Goal: Information Seeking & Learning: Learn about a topic

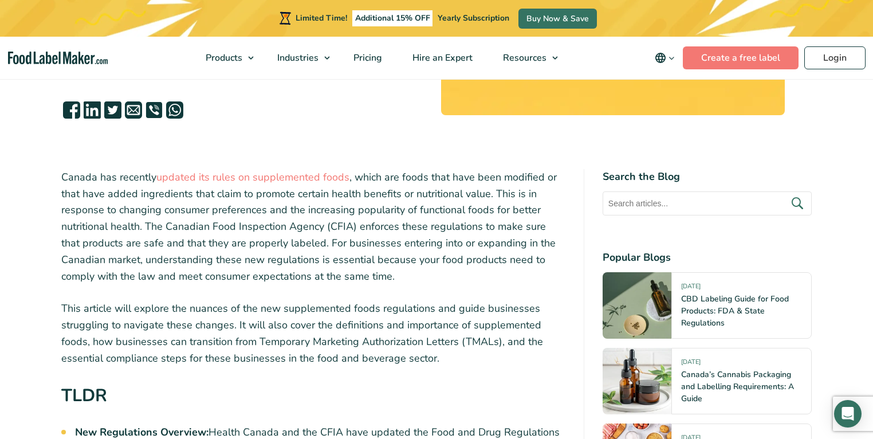
scroll to position [321, 0]
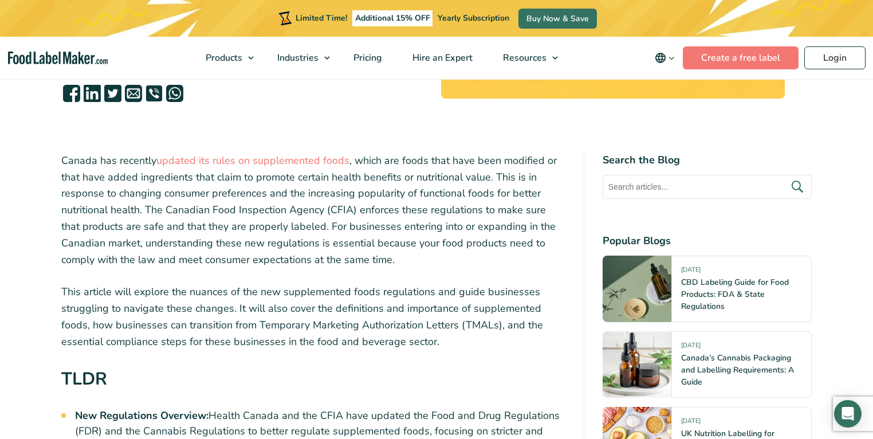
click at [221, 197] on p "Canada has recently updated its rules on supplemented foods , which are foods t…" at bounding box center [313, 210] width 504 height 116
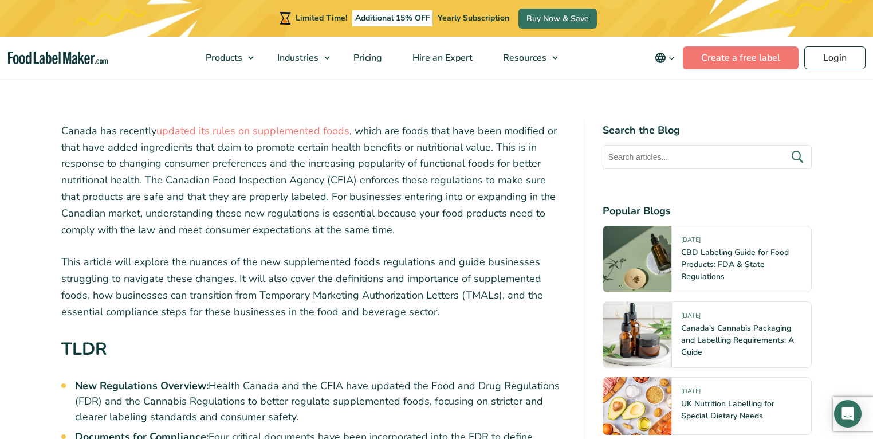
scroll to position [367, 0]
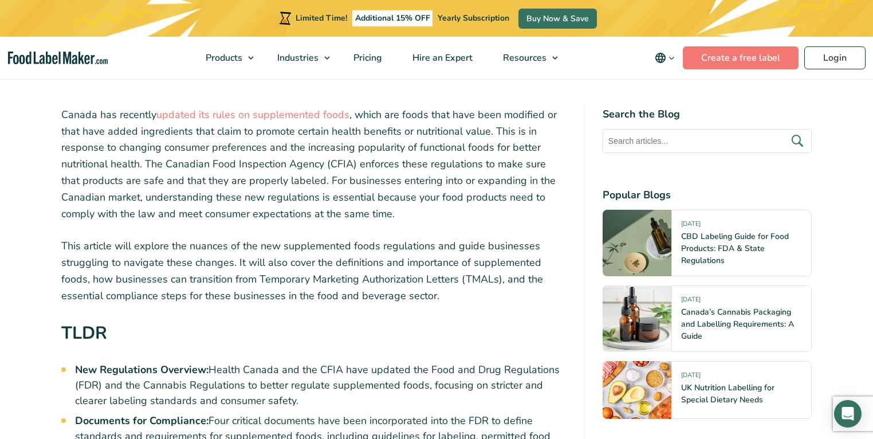
click at [211, 160] on p "Canada has recently updated its rules on supplemented foods , which are foods t…" at bounding box center [313, 165] width 504 height 116
click at [199, 187] on p "Canada has recently updated its rules on supplemented foods , which are foods t…" at bounding box center [313, 165] width 504 height 116
click at [167, 199] on p "Canada has recently updated its rules on supplemented foods , which are foods t…" at bounding box center [313, 165] width 504 height 116
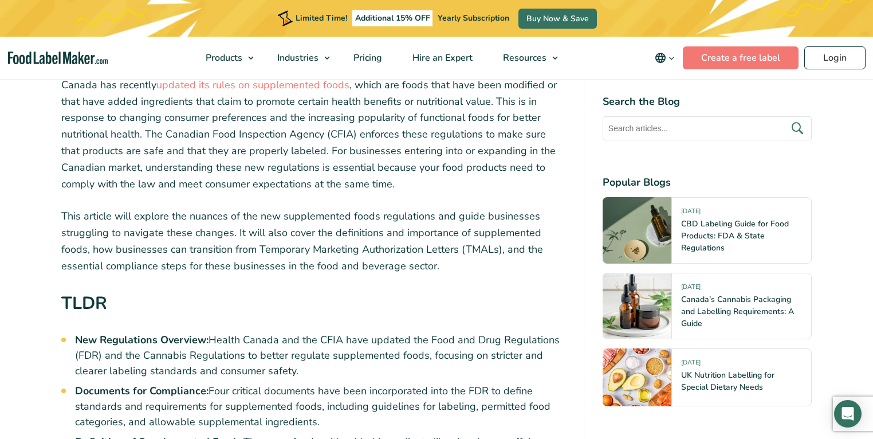
scroll to position [413, 0]
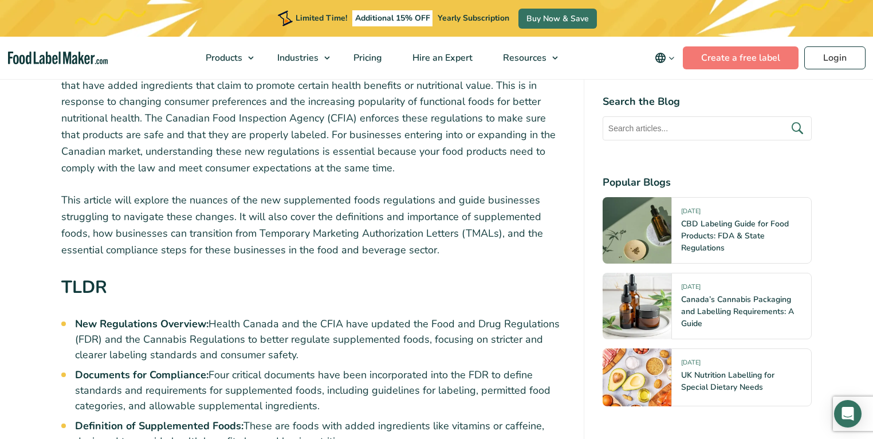
click at [270, 219] on p "This article will explore the nuances of the new supplemented foods regulations…" at bounding box center [313, 225] width 504 height 66
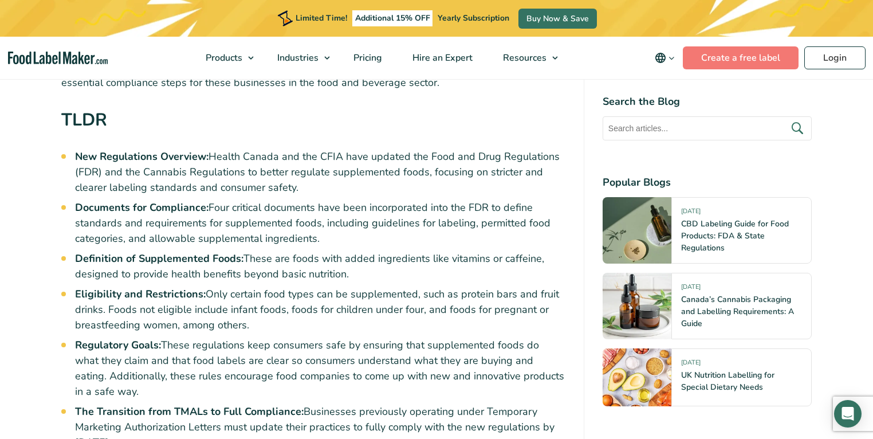
scroll to position [596, 0]
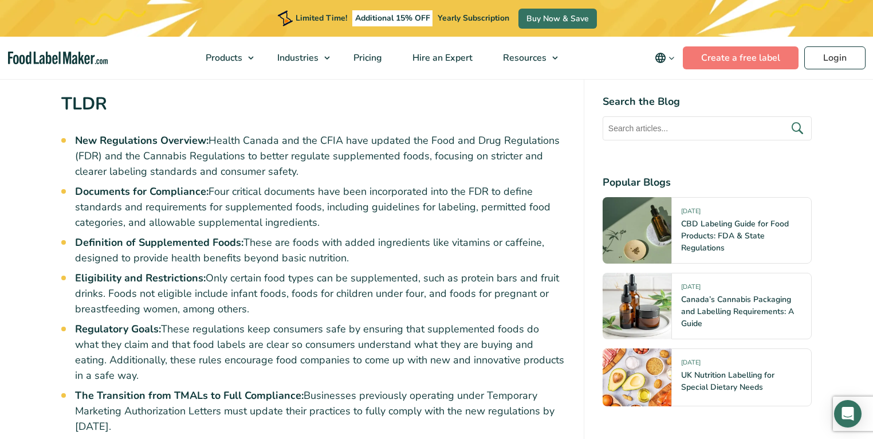
click at [254, 149] on li "New Regulations Overview: Health Canada and the CFIA have updated the Food and …" at bounding box center [320, 156] width 490 height 46
click at [217, 213] on li "Documents for Compliance: Four critical documents have been incorporated into t…" at bounding box center [320, 207] width 490 height 46
click at [134, 198] on strong "Documents for Compliance:" at bounding box center [142, 192] width 134 height 14
click at [132, 239] on strong "Definition of Supplemented Foods:" at bounding box center [159, 243] width 168 height 14
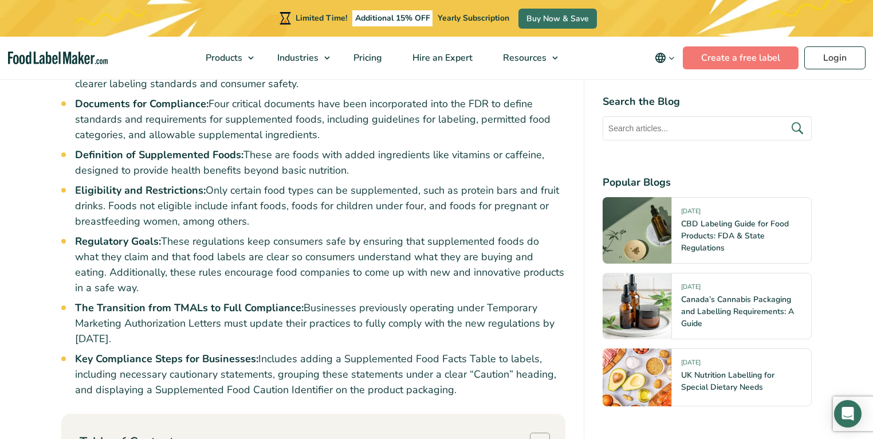
scroll to position [688, 0]
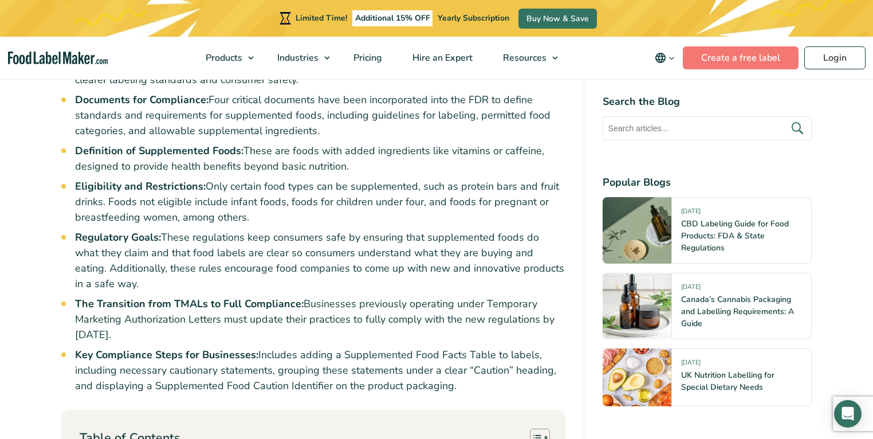
click at [324, 152] on li "Definition of Supplemented Foods: These are foods with added ingredients like v…" at bounding box center [320, 158] width 490 height 31
click at [203, 160] on li "Definition of Supplemented Foods: These are foods with added ingredients like v…" at bounding box center [320, 158] width 490 height 31
click at [167, 186] on strong "Eligibility and Restrictions:" at bounding box center [140, 186] width 131 height 14
click at [161, 204] on li "Eligibility and Restrictions: Only certain food types can be supplemented, such…" at bounding box center [320, 202] width 490 height 46
click at [102, 204] on li "Eligibility and Restrictions: Only certain food types can be supplemented, such…" at bounding box center [320, 202] width 490 height 46
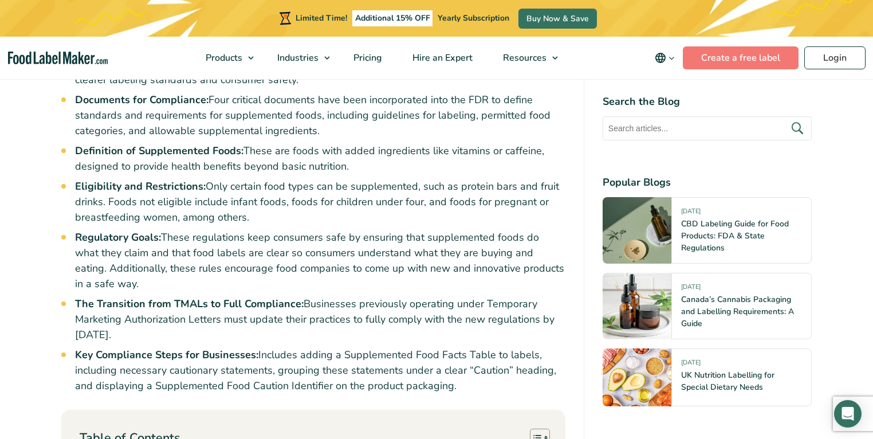
click at [103, 203] on li "Eligibility and Restrictions: Only certain food types can be supplemented, such…" at bounding box center [320, 202] width 490 height 46
click at [241, 197] on li "Eligibility and Restrictions: Only certain food types can be supplemented, such…" at bounding box center [320, 202] width 490 height 46
click at [332, 186] on li "Eligibility and Restrictions: Only certain food types can be supplemented, such…" at bounding box center [320, 202] width 490 height 46
click at [181, 203] on li "Eligibility and Restrictions: Only certain food types can be supplemented, such…" at bounding box center [320, 202] width 490 height 46
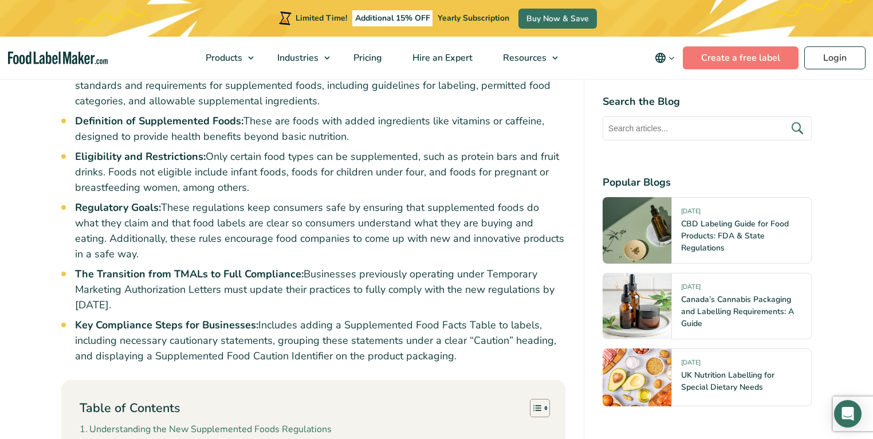
scroll to position [733, 0]
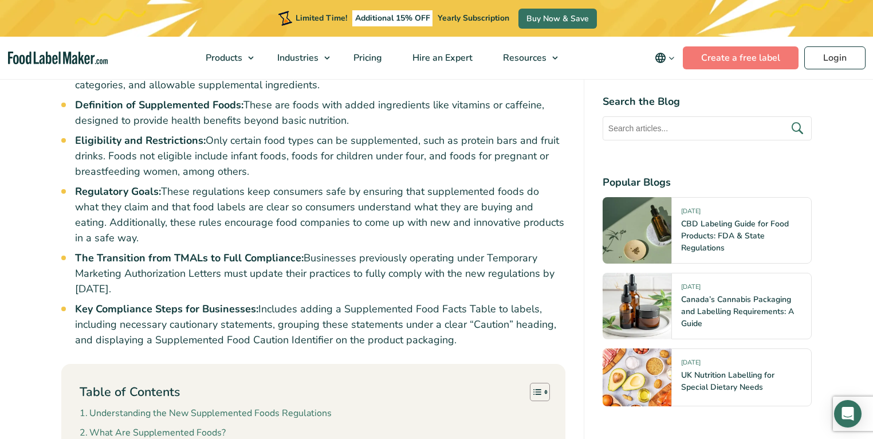
click at [186, 165] on li "Eligibility and Restrictions: Only certain food types can be supplemented, such…" at bounding box center [320, 156] width 490 height 46
click at [195, 174] on li "Eligibility and Restrictions: Only certain food types can be supplemented, such…" at bounding box center [320, 156] width 490 height 46
click at [165, 193] on li "Regulatory Goals: These regulations keep consumers safe by ensuring that supple…" at bounding box center [320, 215] width 490 height 62
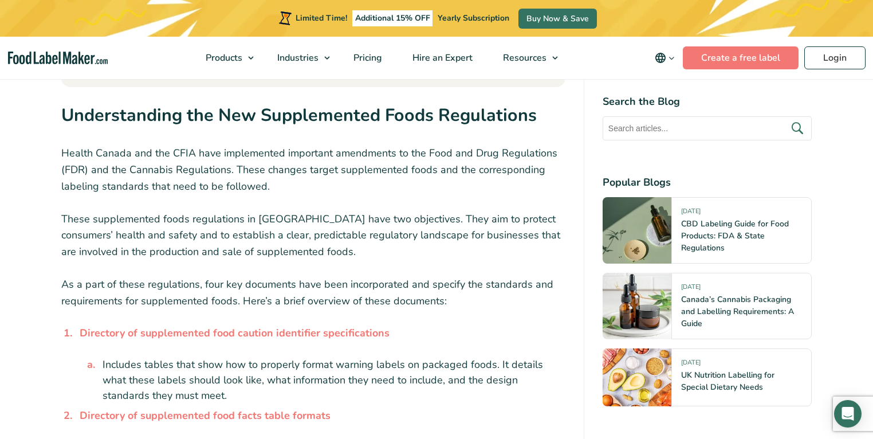
scroll to position [1238, 0]
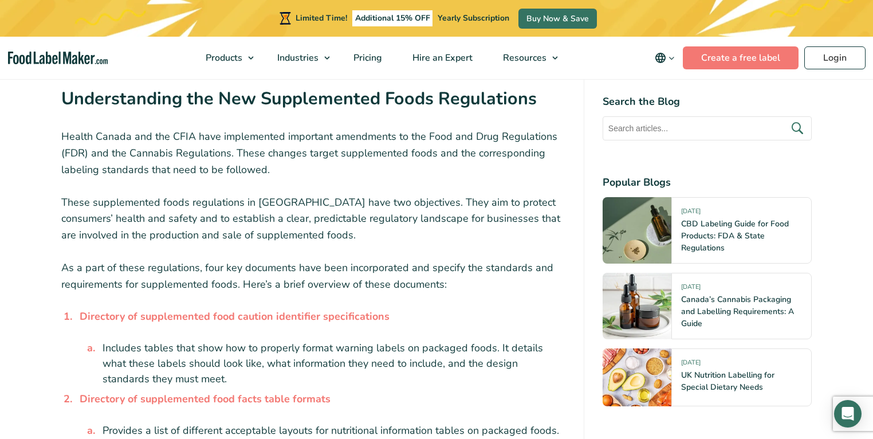
click at [328, 154] on p "Health Canada and the CFIA have implemented important amendments to the Food an…" at bounding box center [313, 152] width 504 height 49
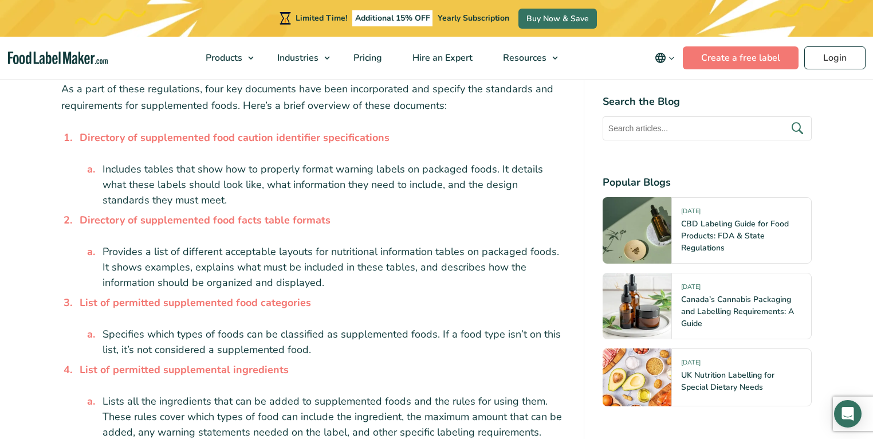
scroll to position [1421, 0]
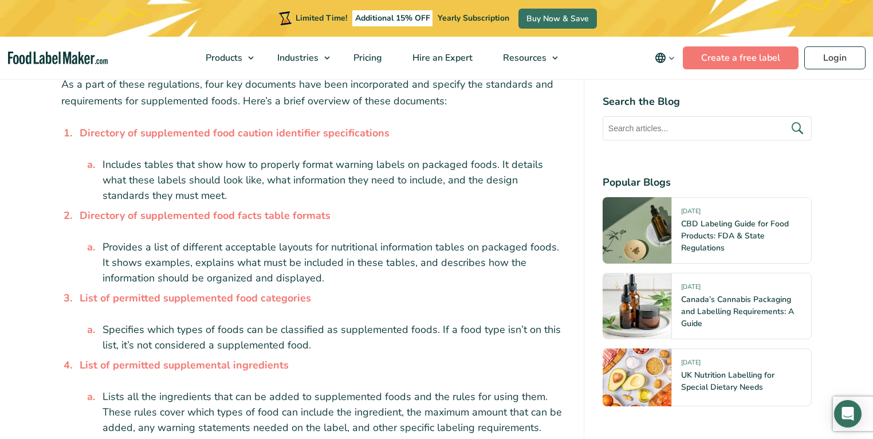
click at [217, 167] on li "Includes tables that show how to properly format warning labels on packaged foo…" at bounding box center [332, 180] width 468 height 46
click at [217, 168] on li "Includes tables that show how to properly format warning labels on packaged foo…" at bounding box center [332, 180] width 468 height 46
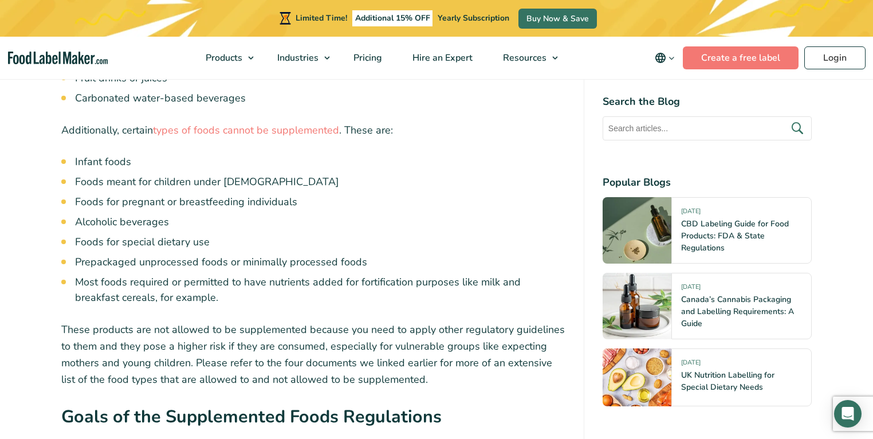
scroll to position [2246, 0]
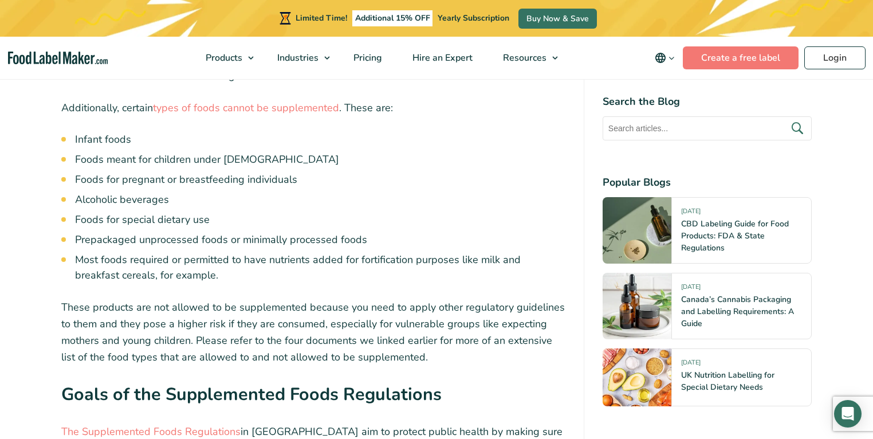
click at [151, 212] on li "Foods for special dietary use" at bounding box center [320, 219] width 490 height 15
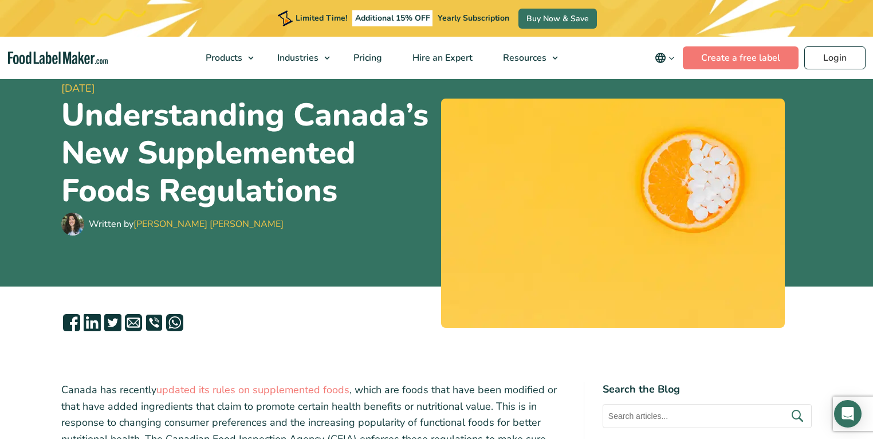
scroll to position [0, 0]
